Goal: Task Accomplishment & Management: Use online tool/utility

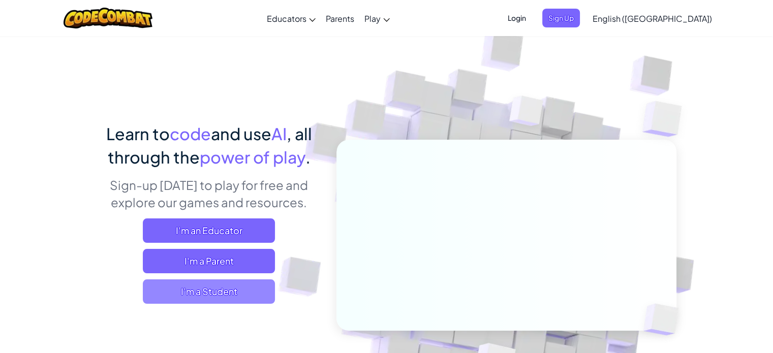
click at [223, 293] on span "I'm a Student" at bounding box center [209, 291] width 132 height 24
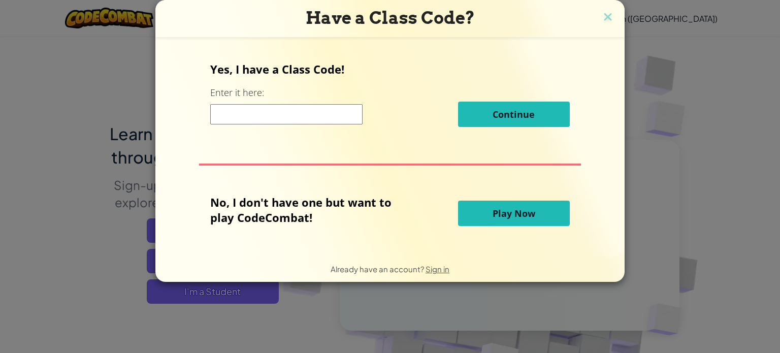
click at [616, 18] on h3 "Have a Class Code?" at bounding box center [390, 18] width 454 height 21
click at [471, 216] on button "Play Now" at bounding box center [514, 213] width 112 height 25
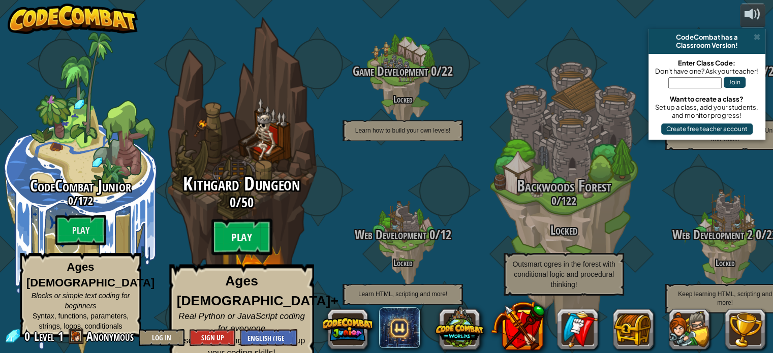
click at [234, 231] on btn "Play" at bounding box center [241, 237] width 61 height 37
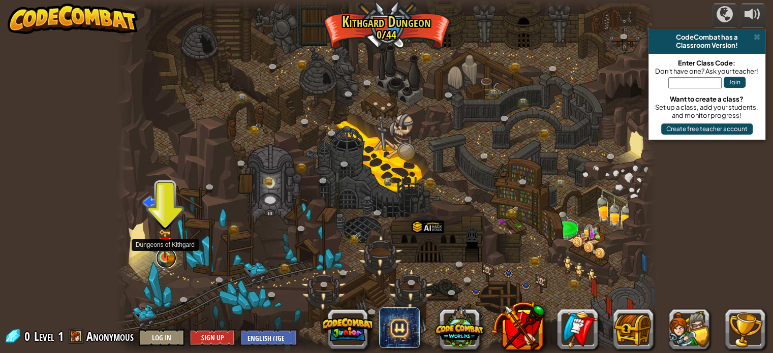
click at [164, 258] on link at bounding box center [166, 258] width 20 height 20
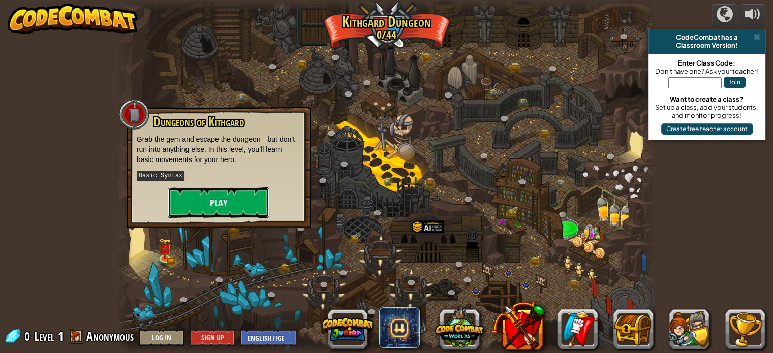
click at [221, 209] on button "Play" at bounding box center [219, 202] width 102 height 30
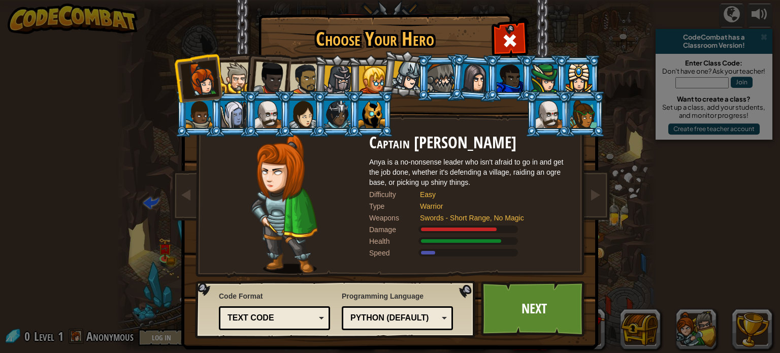
click at [239, 80] on div at bounding box center [235, 77] width 31 height 31
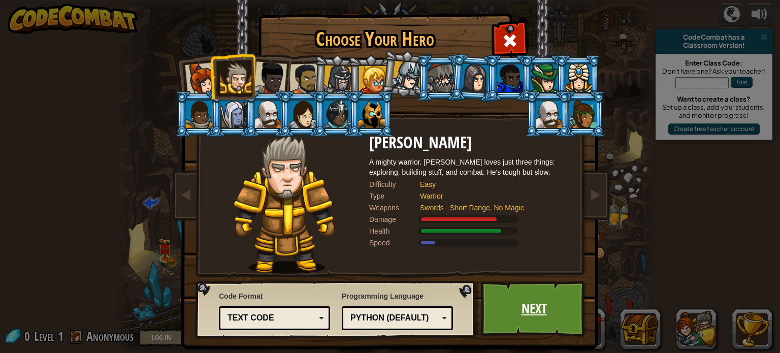
click at [545, 299] on link "Next" at bounding box center [534, 309] width 106 height 56
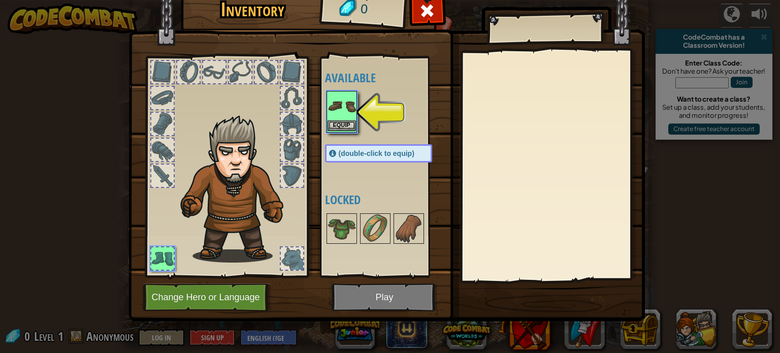
click at [344, 99] on img at bounding box center [342, 106] width 28 height 28
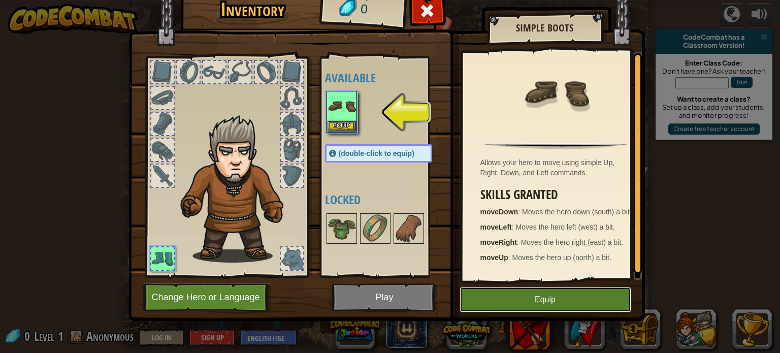
click at [510, 304] on button "Equip" at bounding box center [546, 299] width 172 height 25
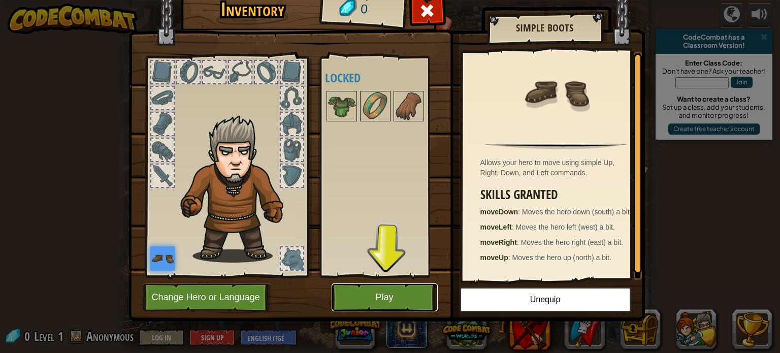
click at [382, 304] on button "Play" at bounding box center [385, 297] width 106 height 28
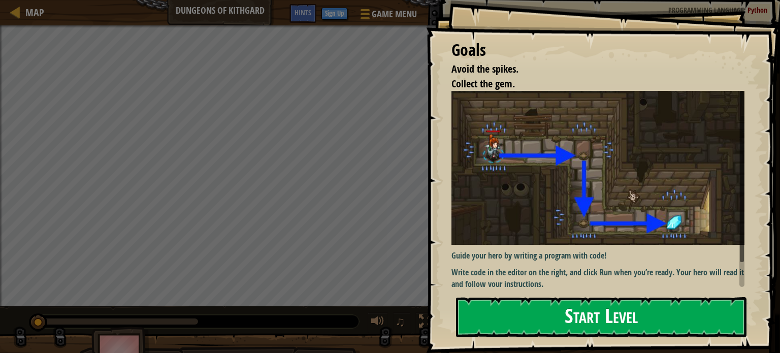
click at [608, 307] on button "Start Level" at bounding box center [601, 317] width 291 height 40
